Goal: Task Accomplishment & Management: Complete application form

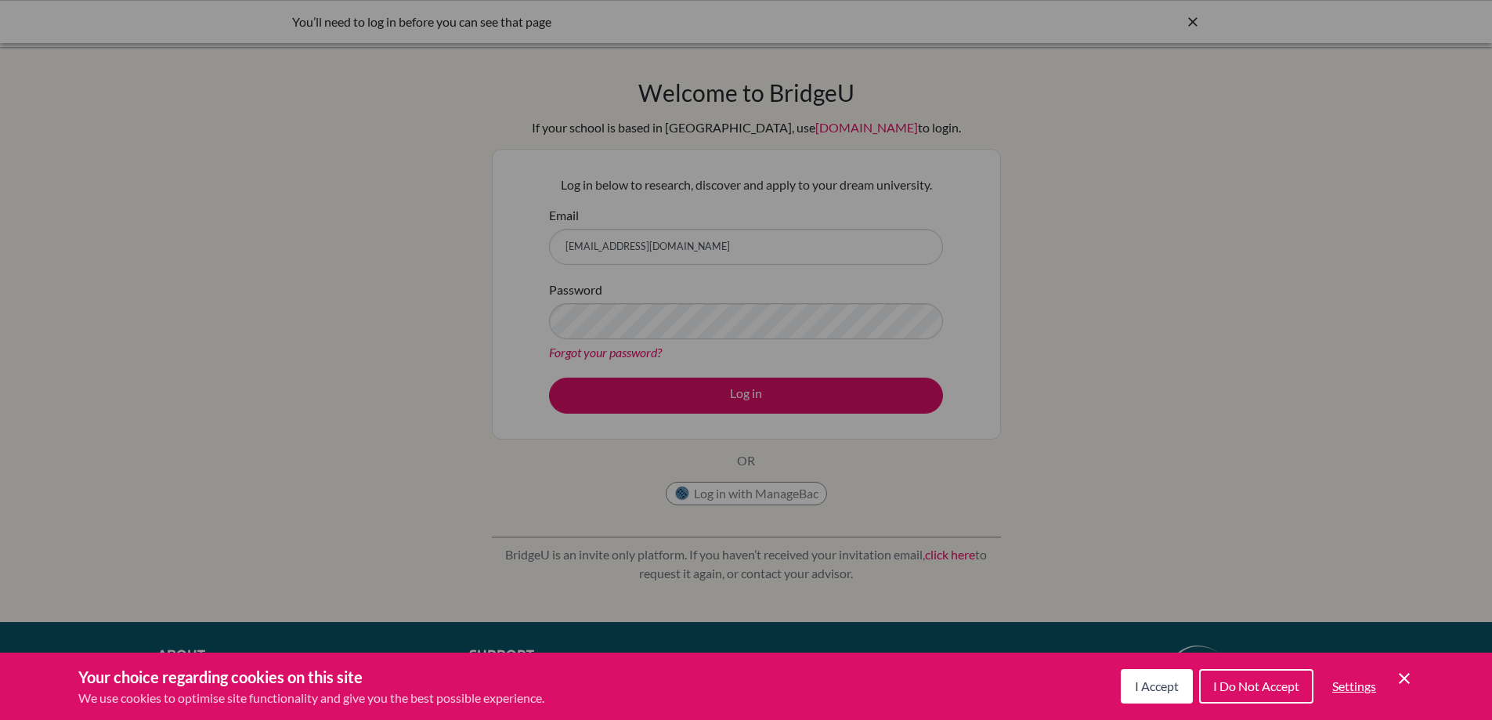
click at [1147, 695] on button "I Accept" at bounding box center [1157, 686] width 72 height 34
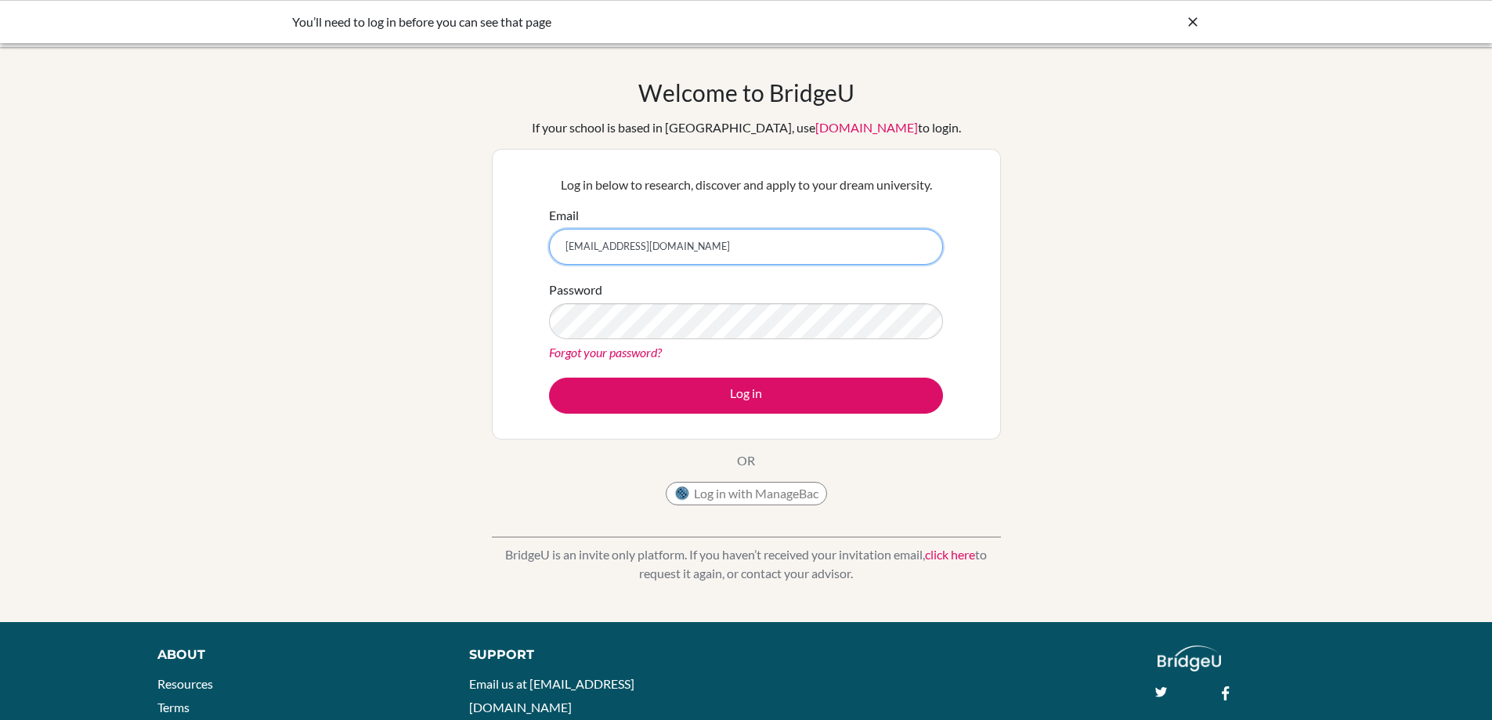
drag, startPoint x: 609, startPoint y: 244, endPoint x: 538, endPoint y: 253, distance: 71.9
click at [538, 253] on div "Log in below to research, discover and apply to your dream university. Email [E…" at bounding box center [746, 294] width 509 height 291
type input "[EMAIL_ADDRESS][DOMAIN_NAME]"
click at [525, 327] on div "Log in below to research, discover and apply to your dream university. Email [E…" at bounding box center [746, 294] width 509 height 291
click at [549, 377] on button "Log in" at bounding box center [746, 395] width 394 height 36
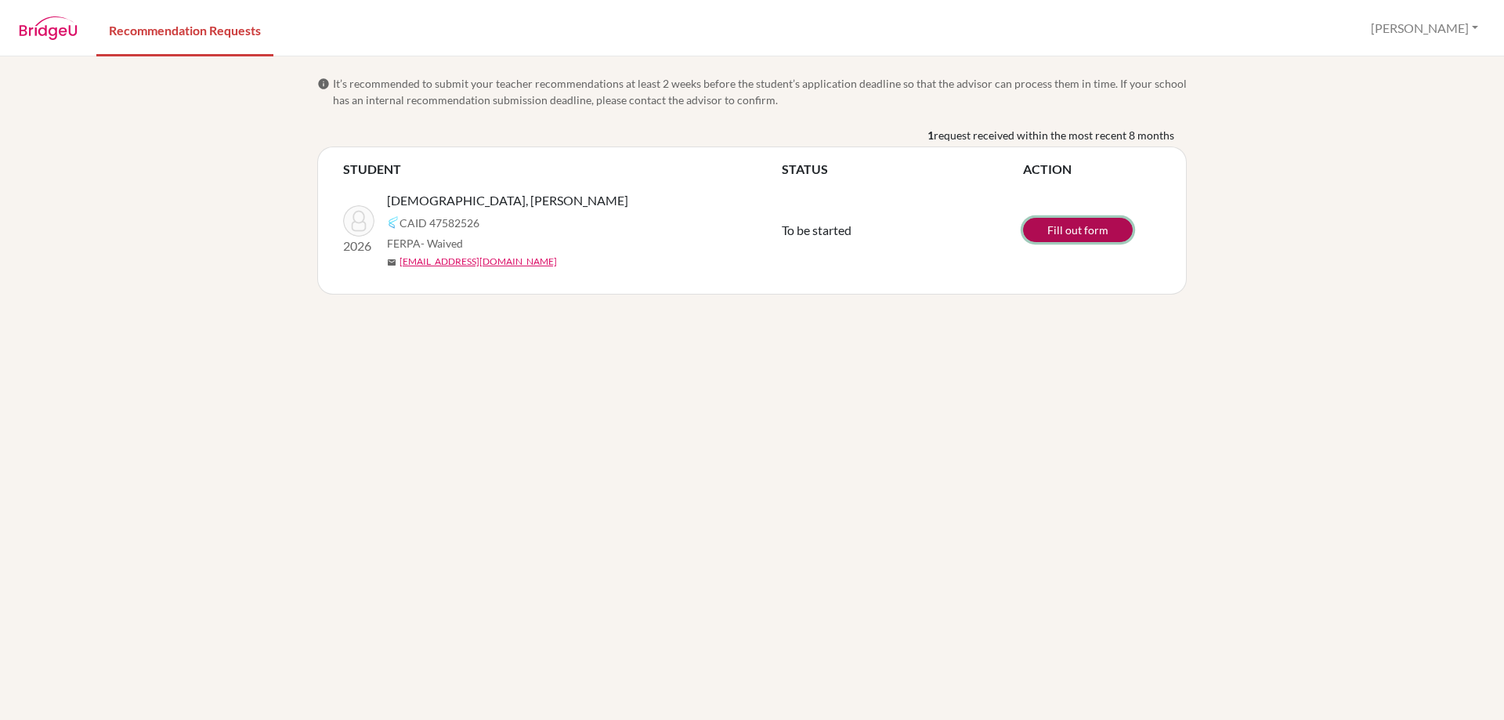
click at [1094, 231] on link "Fill out form" at bounding box center [1078, 230] width 110 height 24
click at [1097, 226] on link "Fill out form" at bounding box center [1078, 230] width 110 height 24
drag, startPoint x: 612, startPoint y: 40, endPoint x: 558, endPoint y: 411, distance: 375.3
click at [558, 424] on div "info It’s recommended to submit your teacher recommendations at least 2 weeks b…" at bounding box center [752, 387] width 1504 height 663
click at [1478, 24] on button "Enis" at bounding box center [1424, 28] width 121 height 30
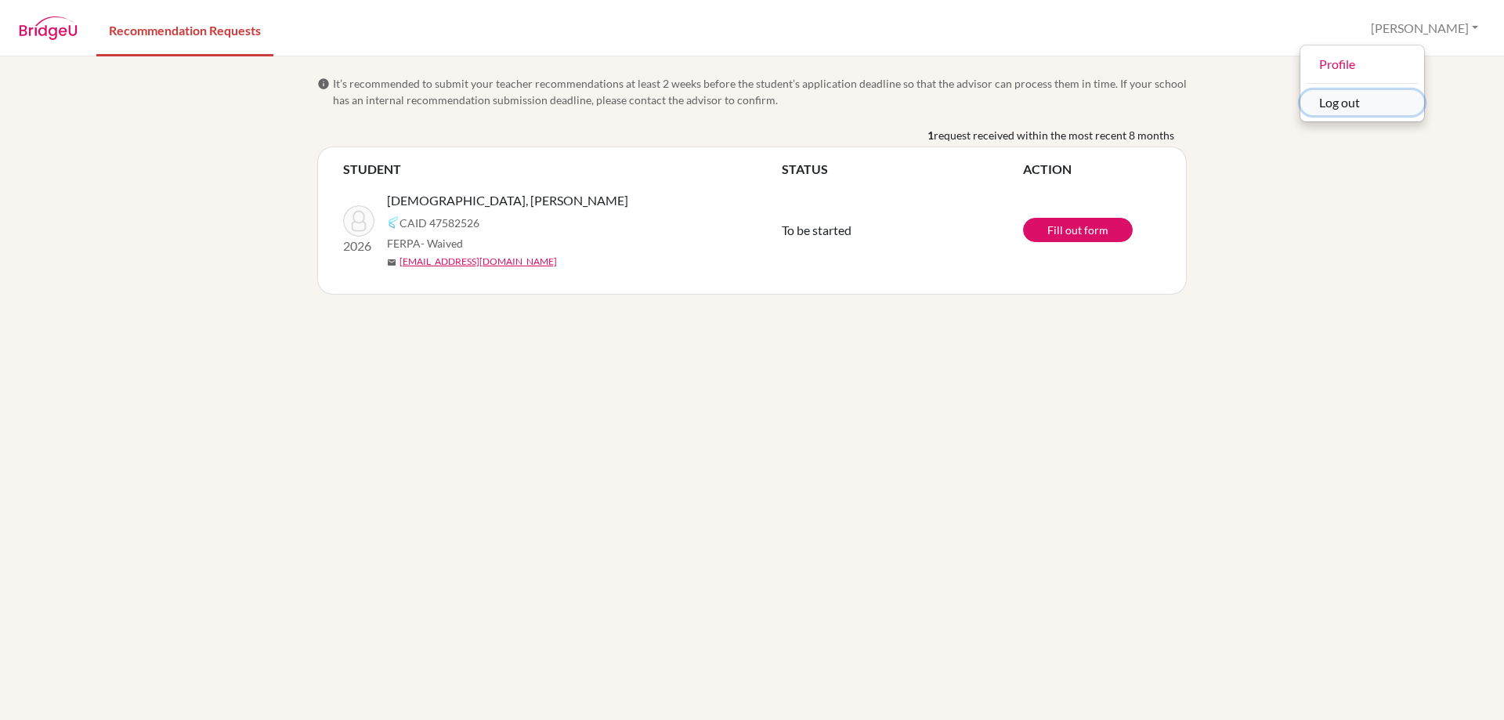
click at [1419, 103] on button "Log out" at bounding box center [1362, 102] width 124 height 25
